Goal: Find specific page/section: Find specific page/section

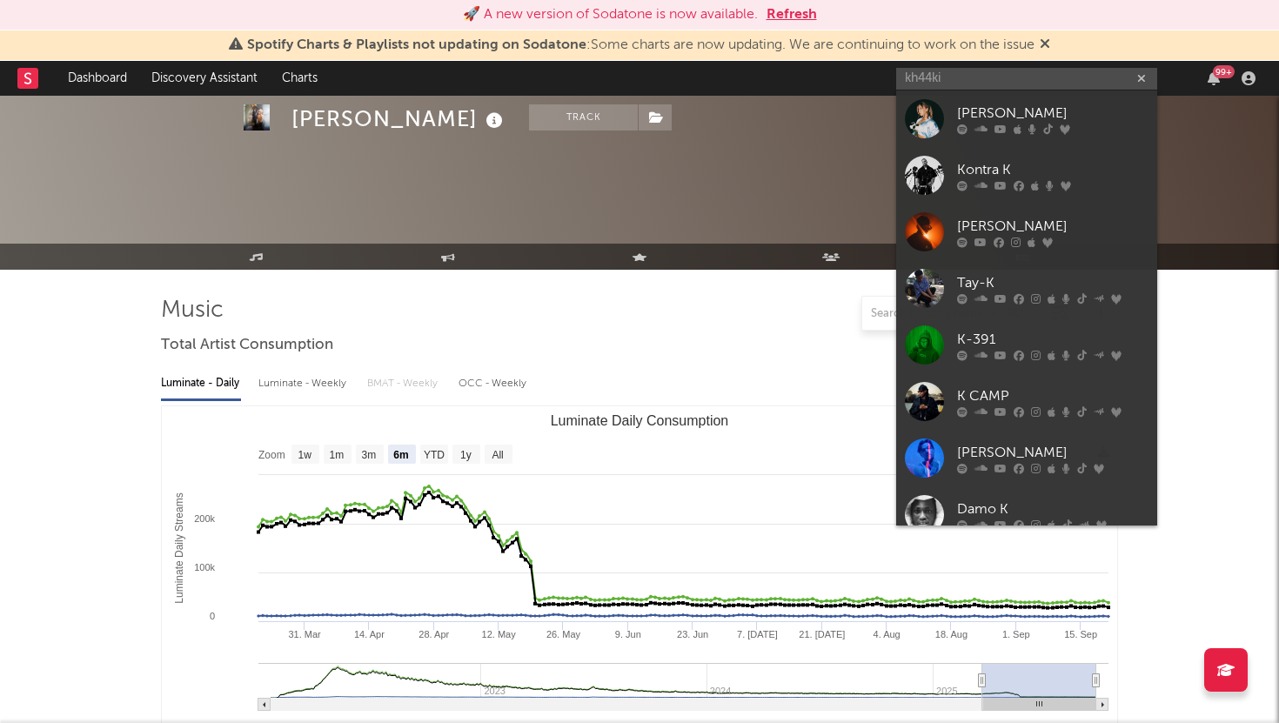
select select "6m"
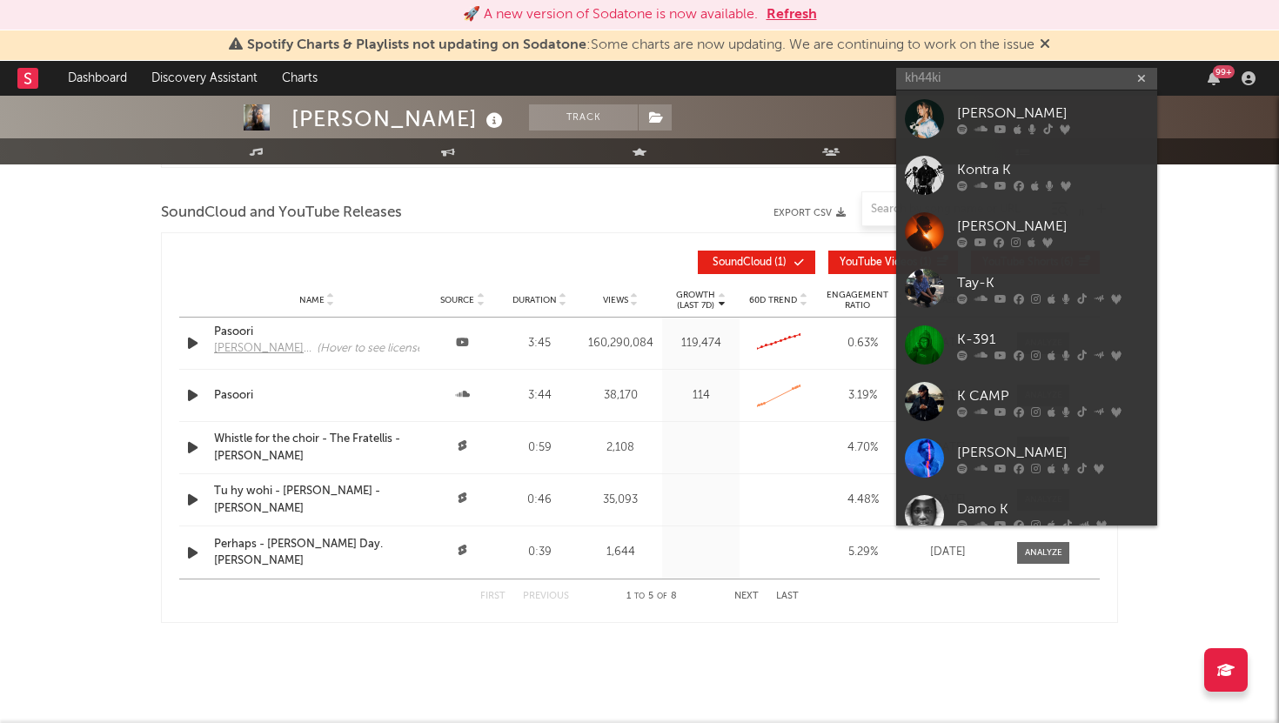
click at [951, 80] on input "kh44ki" at bounding box center [1026, 79] width 261 height 22
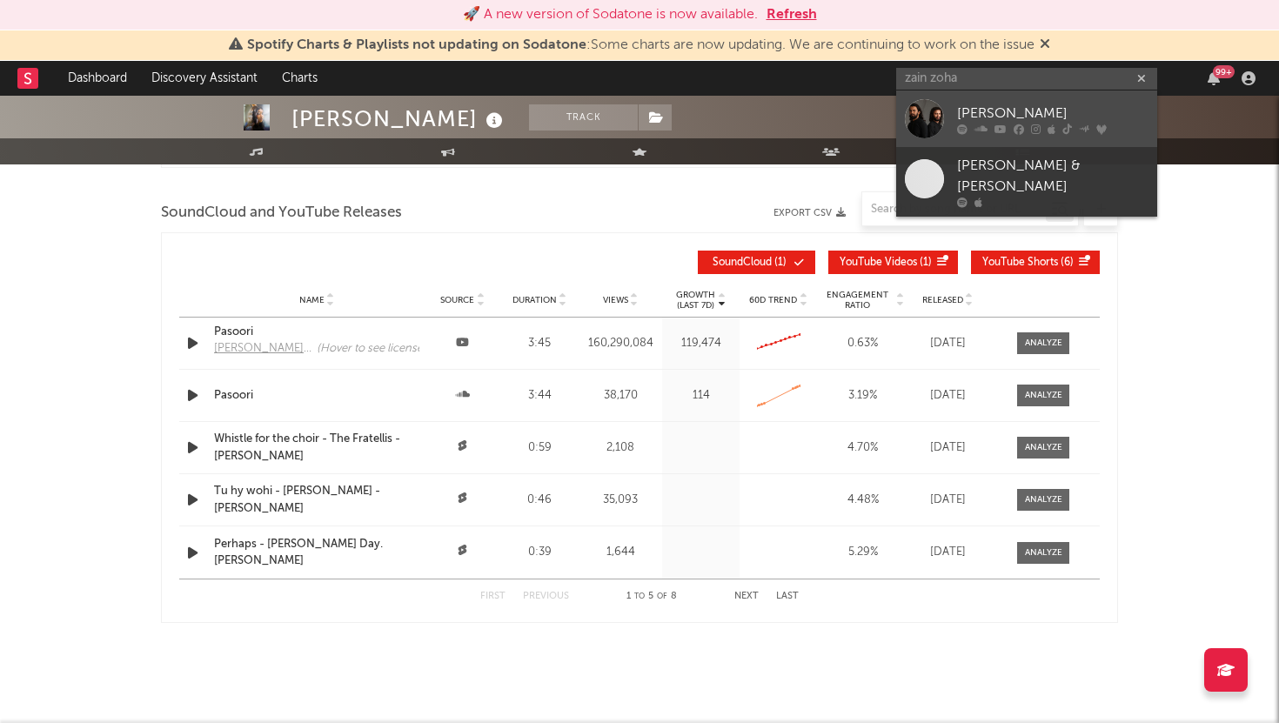
type input "zain zoha"
click at [1036, 124] on icon at bounding box center [1036, 129] width 10 height 10
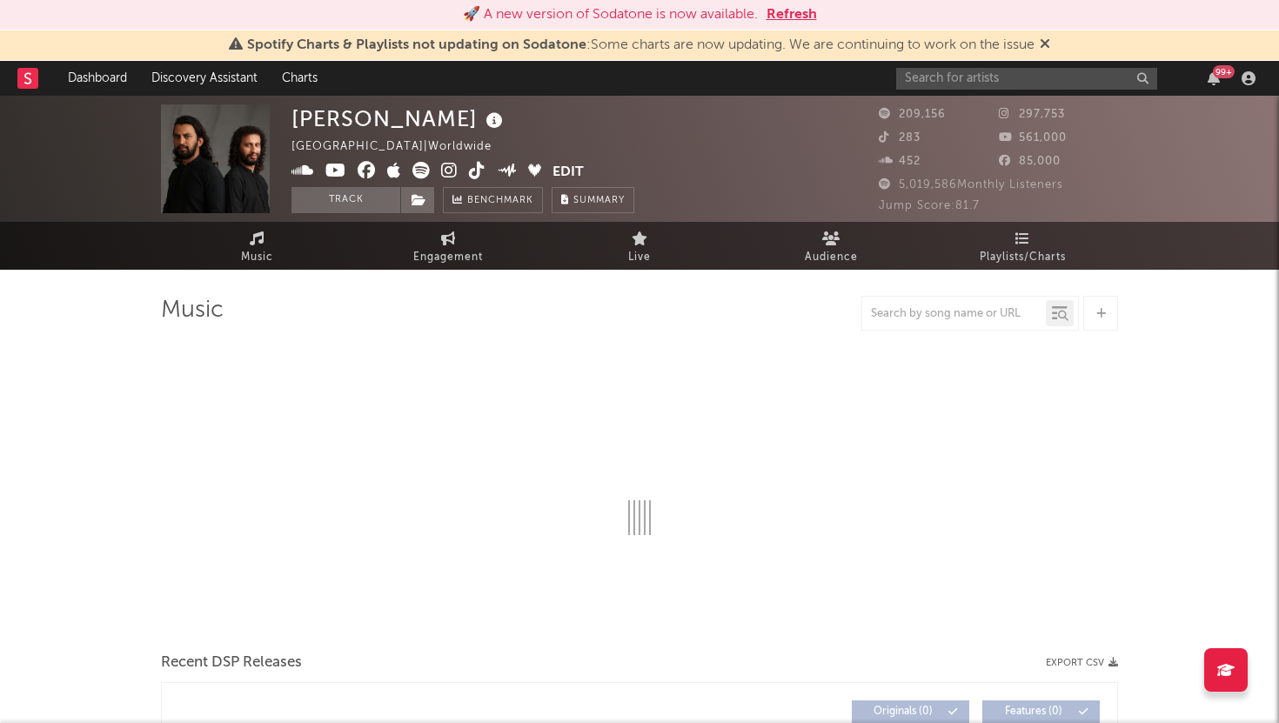
select select "6m"
